Goal: Go to known website: Go to known website

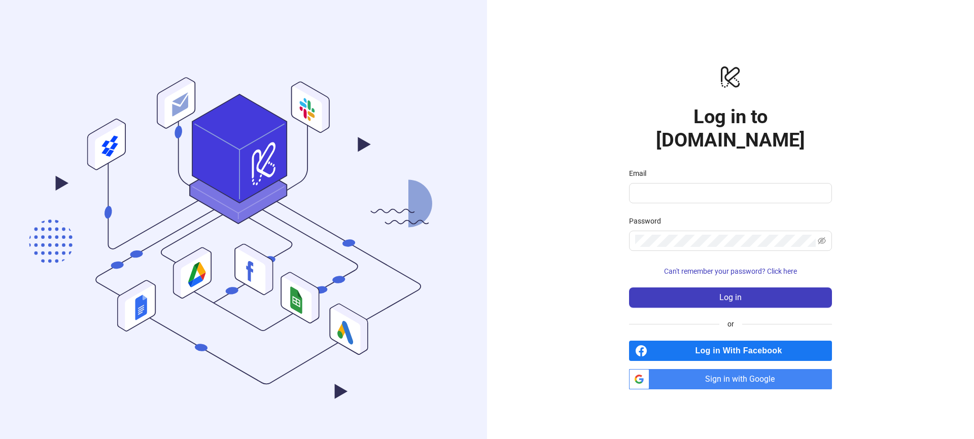
click at [754, 369] on span "Sign in with Google" at bounding box center [742, 379] width 179 height 20
